Goal: Navigation & Orientation: Find specific page/section

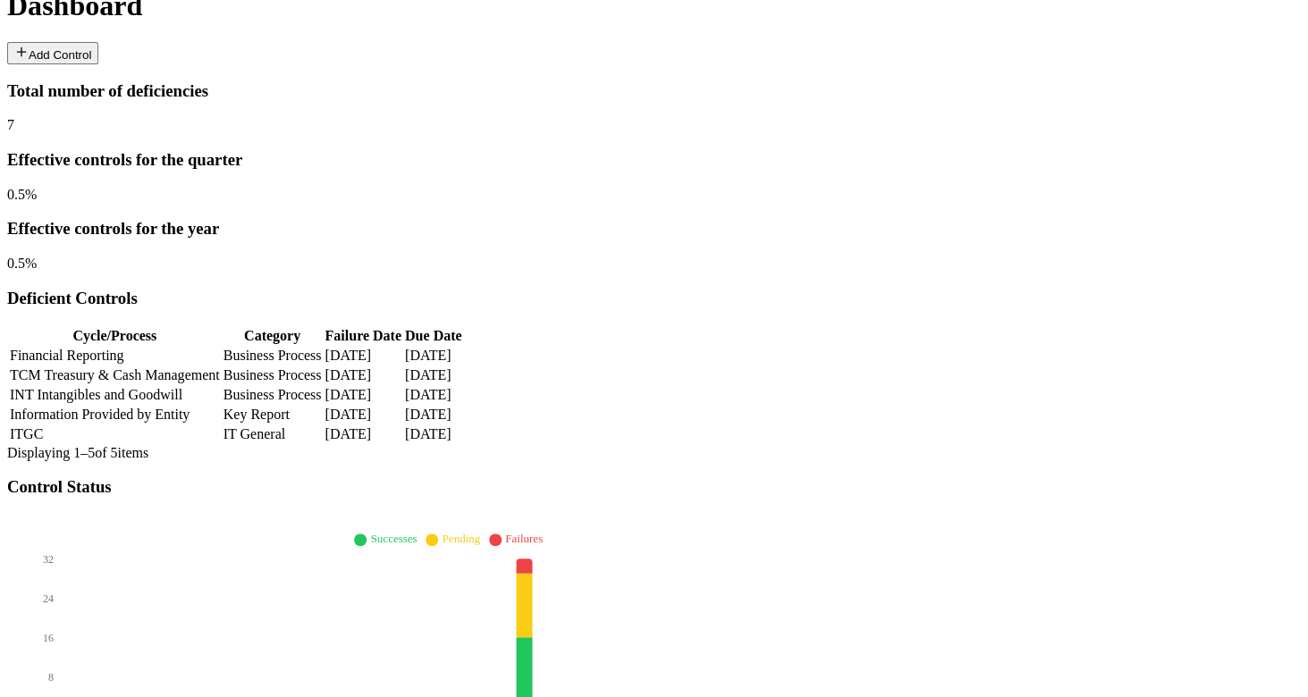
scroll to position [227, 0]
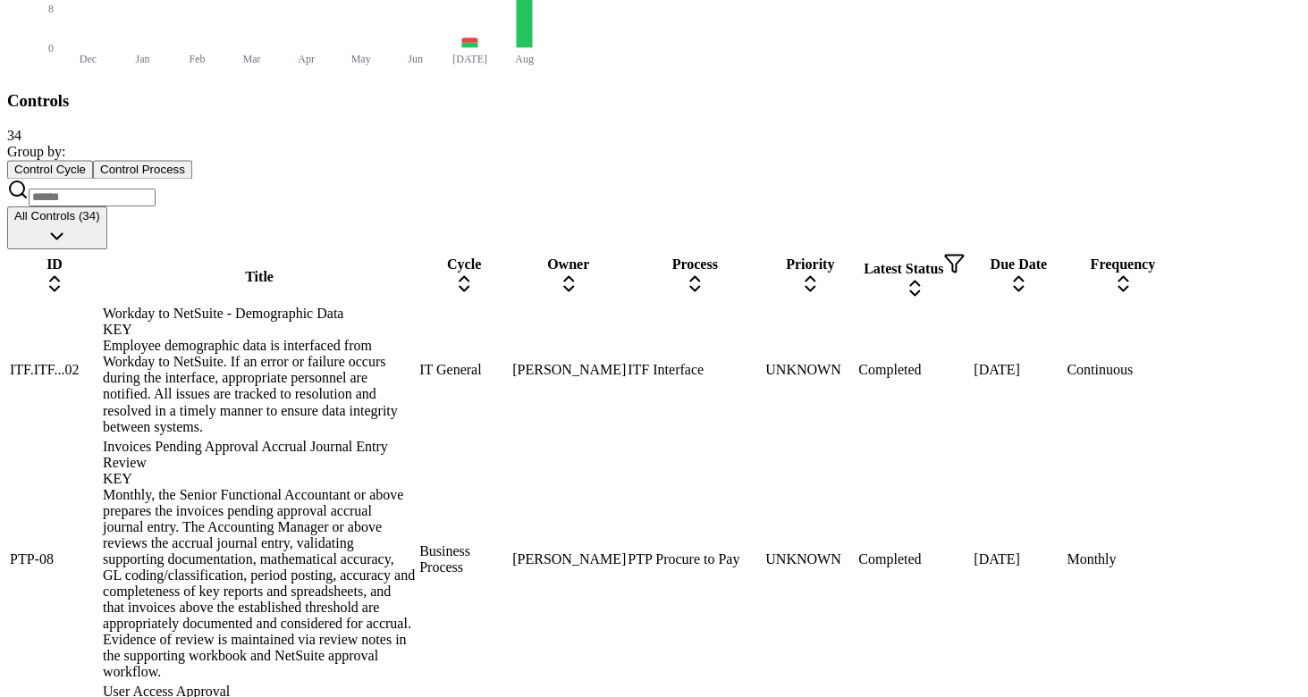
scroll to position [899, 0]
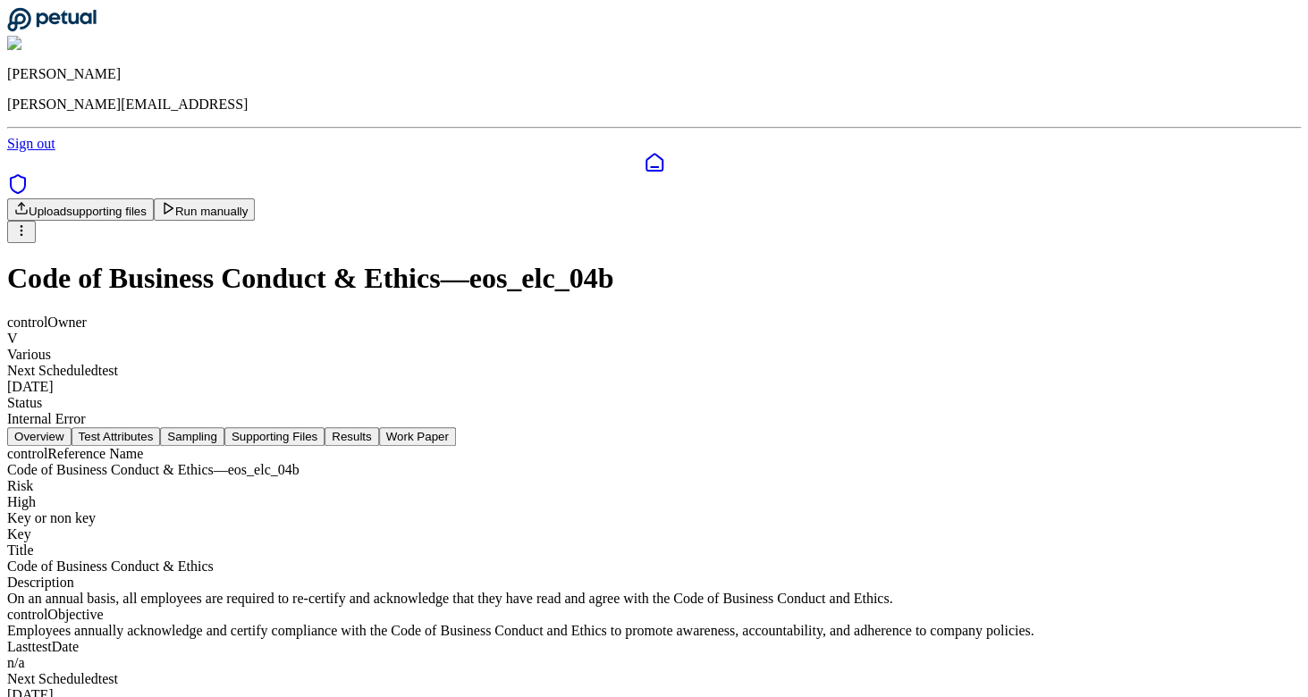
click at [161, 427] on button "Test Attributes" at bounding box center [116, 436] width 89 height 19
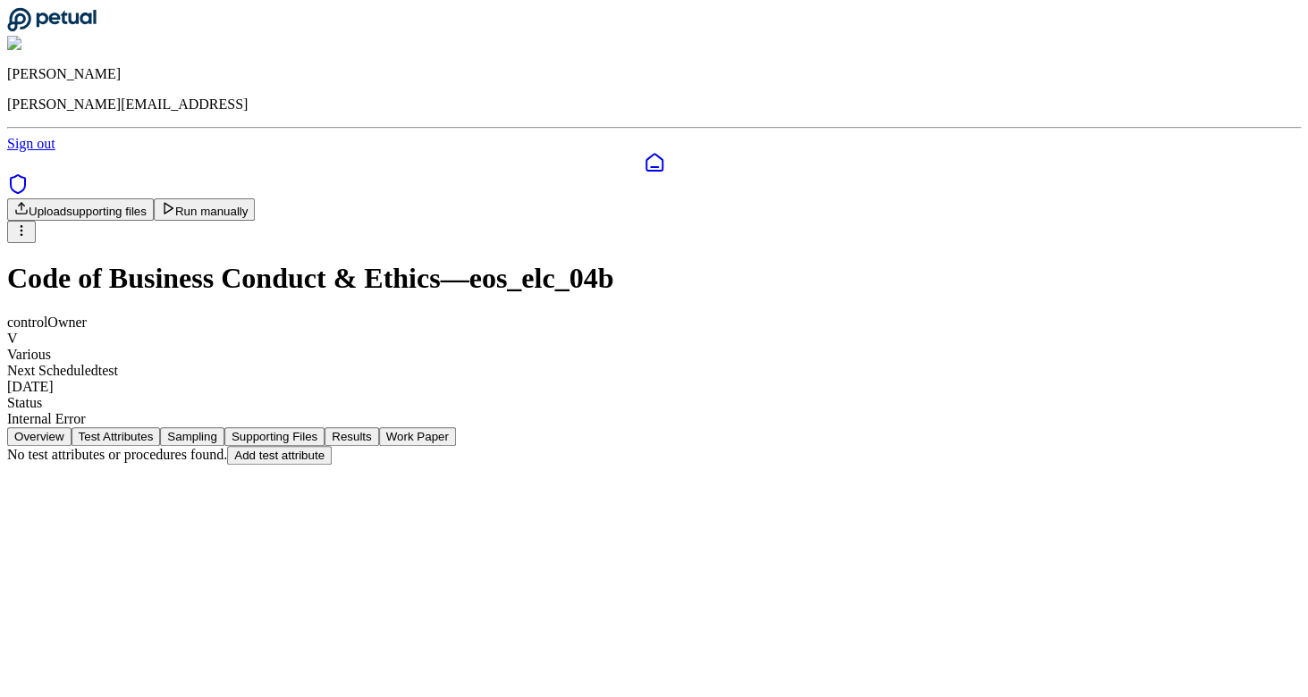
click at [224, 427] on button "Sampling" at bounding box center [192, 436] width 64 height 19
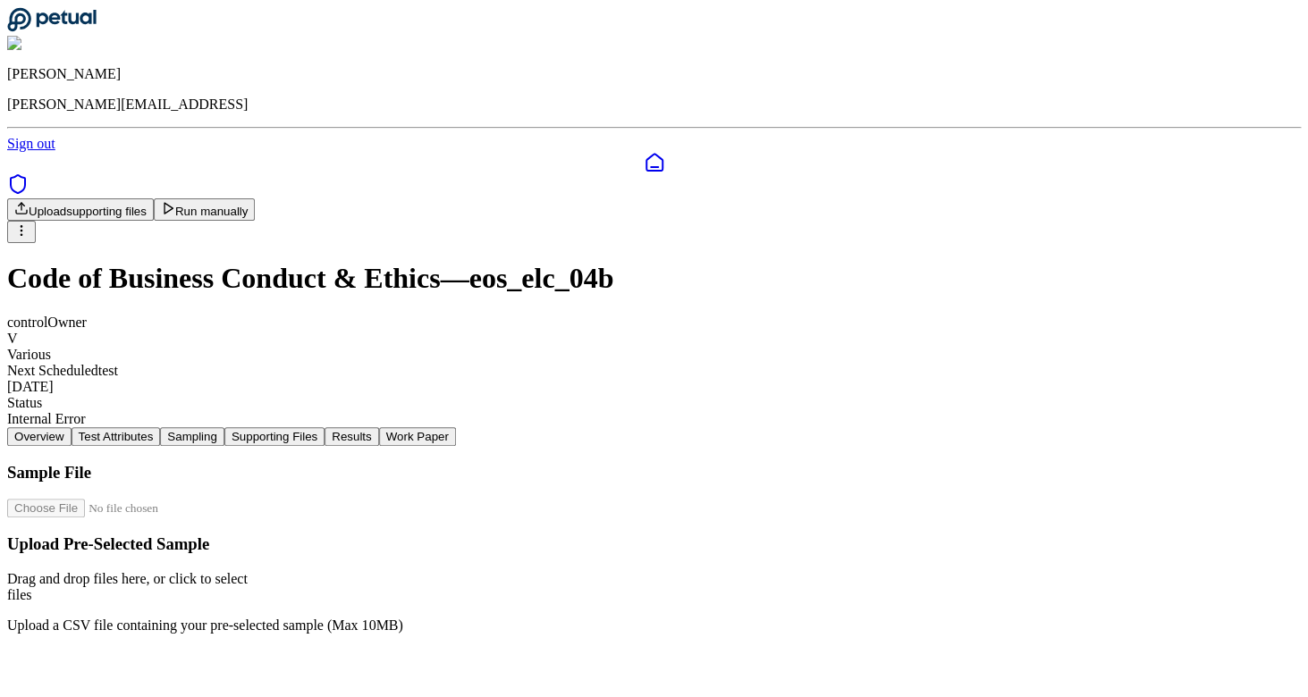
click at [324, 427] on button "Supporting Files" at bounding box center [274, 436] width 100 height 19
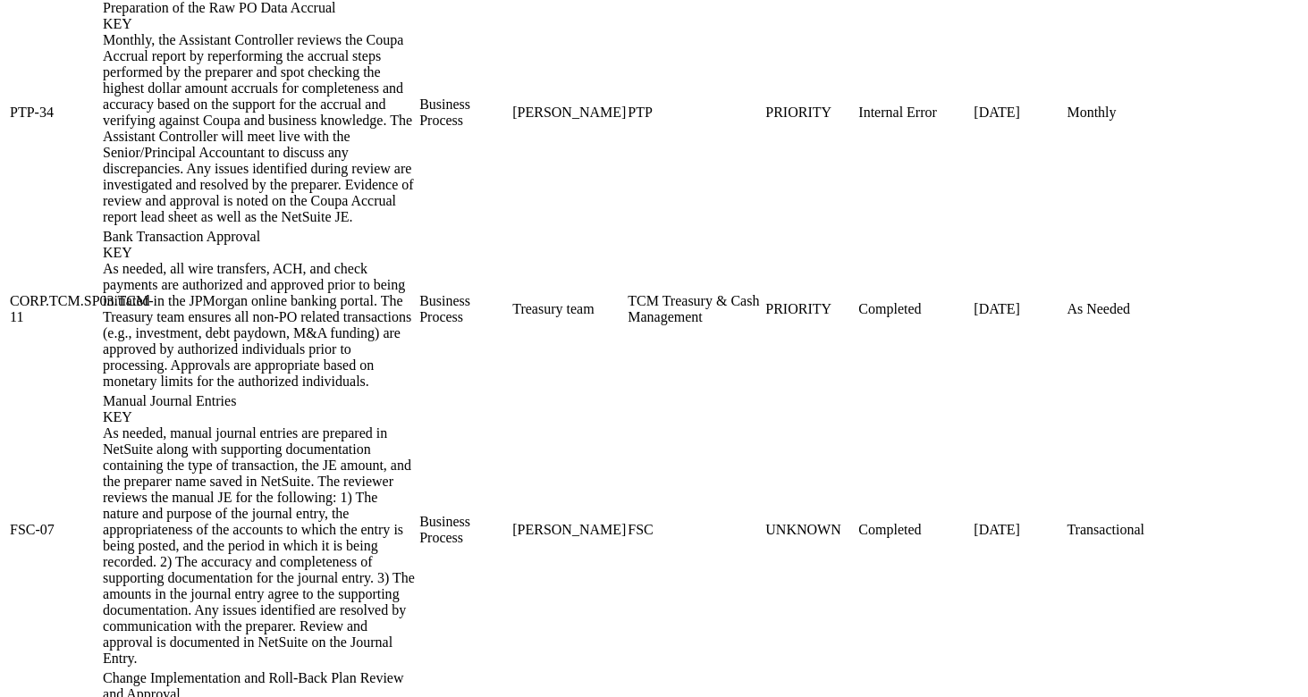
scroll to position [1981, 0]
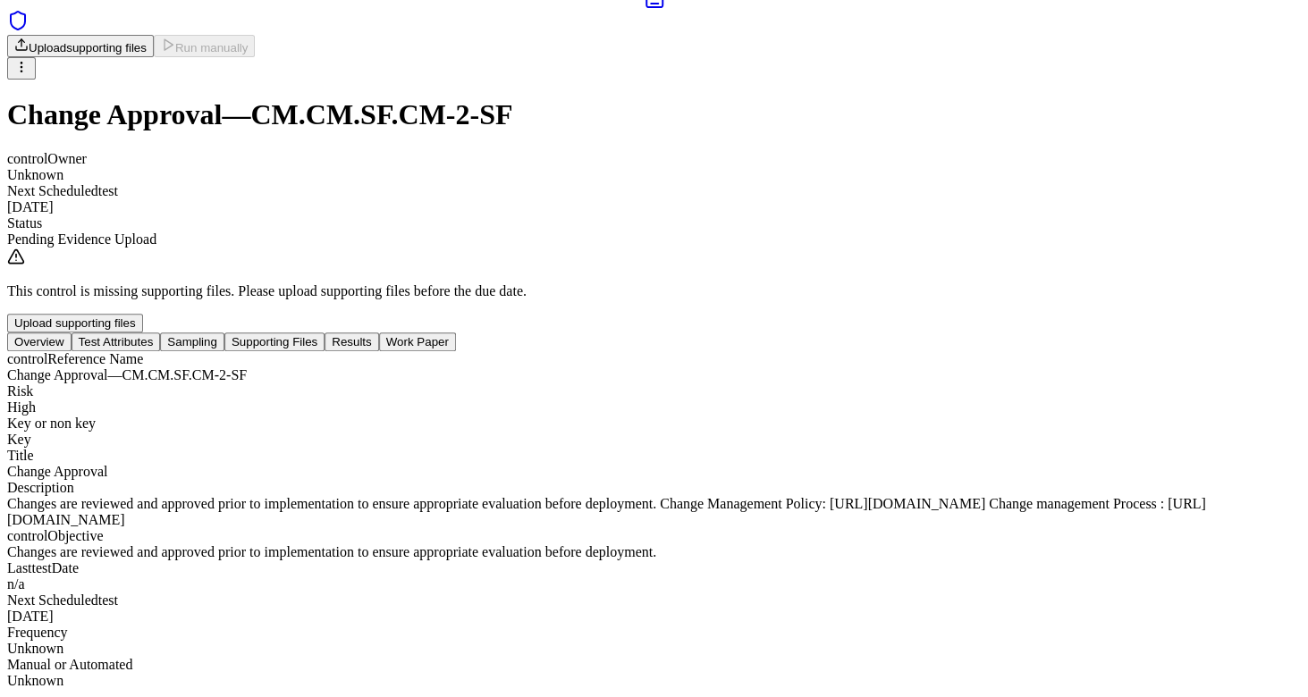
scroll to position [163, 0]
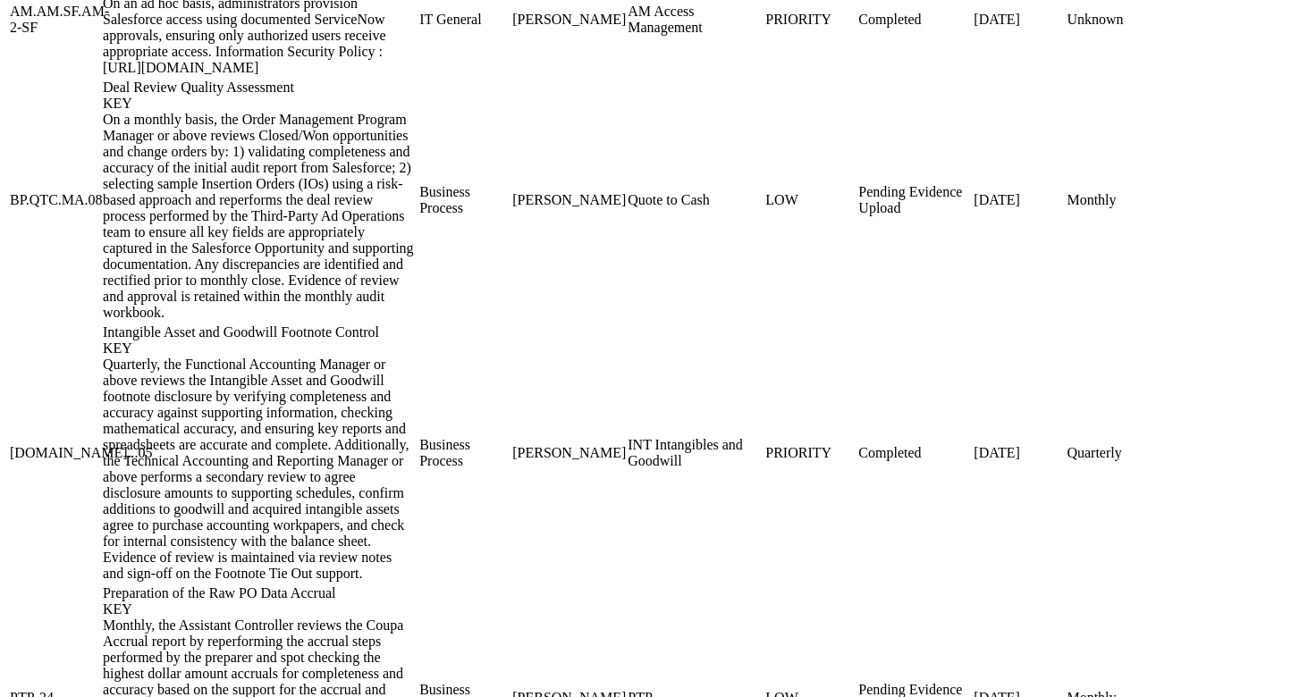
scroll to position [2876, 0]
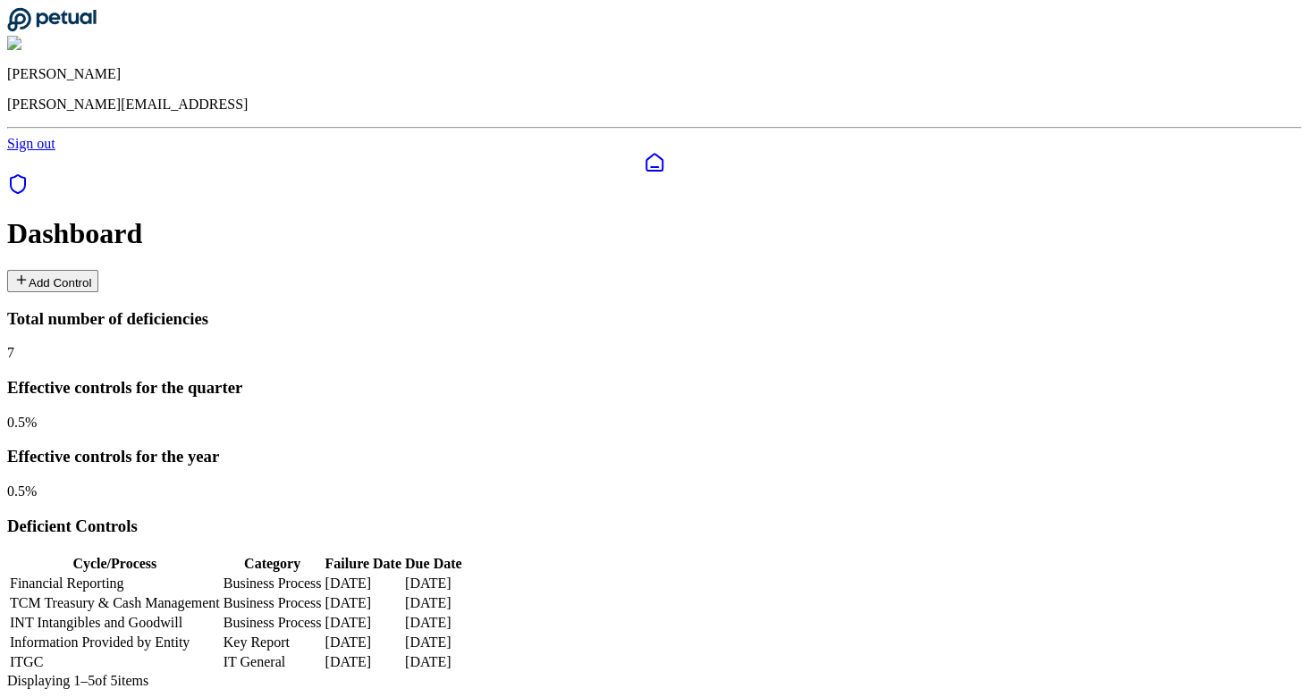
click at [94, 42] on img at bounding box center [50, 44] width 87 height 16
